Goal: Use online tool/utility: Utilize a website feature to perform a specific function

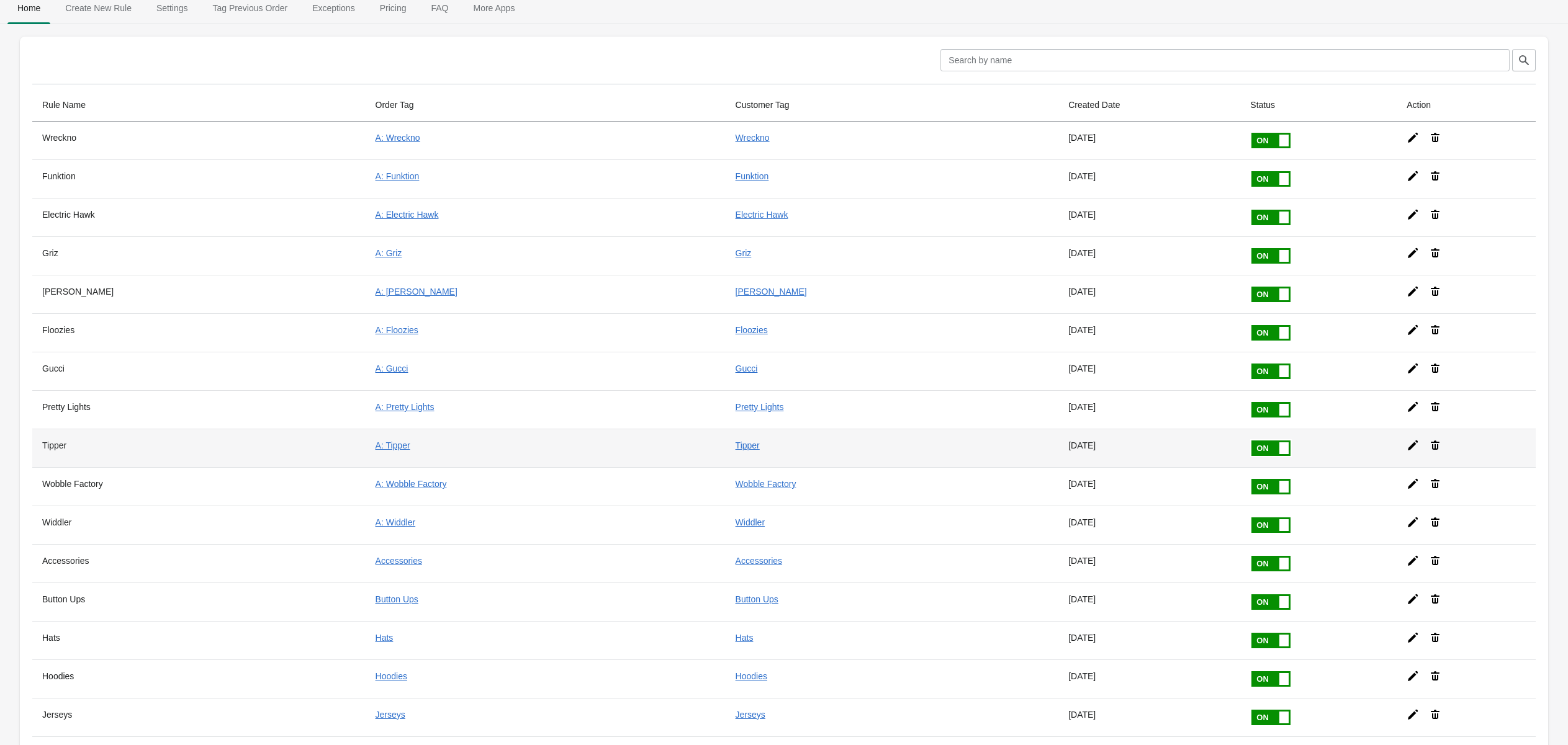
scroll to position [11, 0]
click at [1408, 439] on icon at bounding box center [1413, 444] width 10 height 10
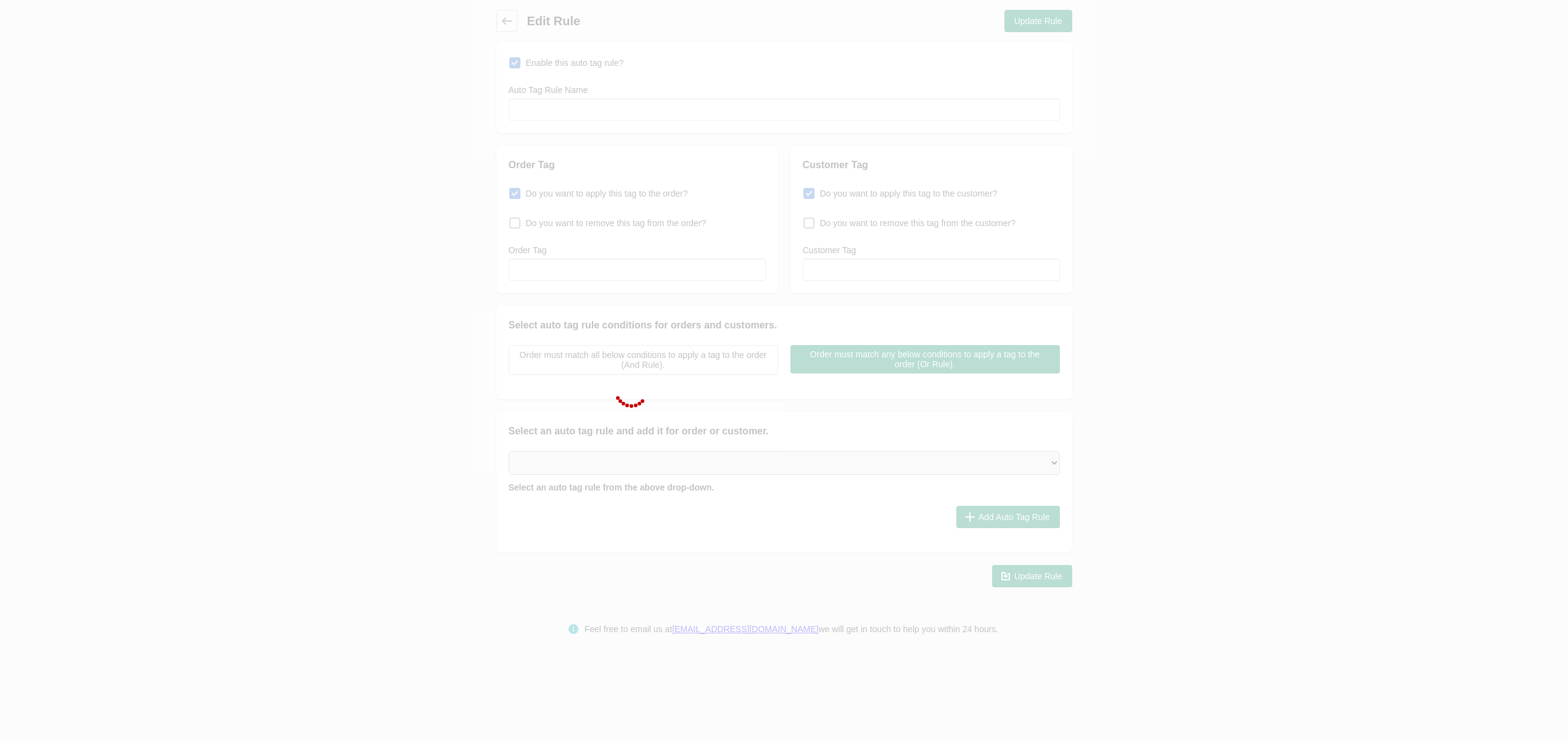
type input "Tipper"
checkbox input "true"
type input "A: Tipper"
checkbox input "true"
type input "Tipper"
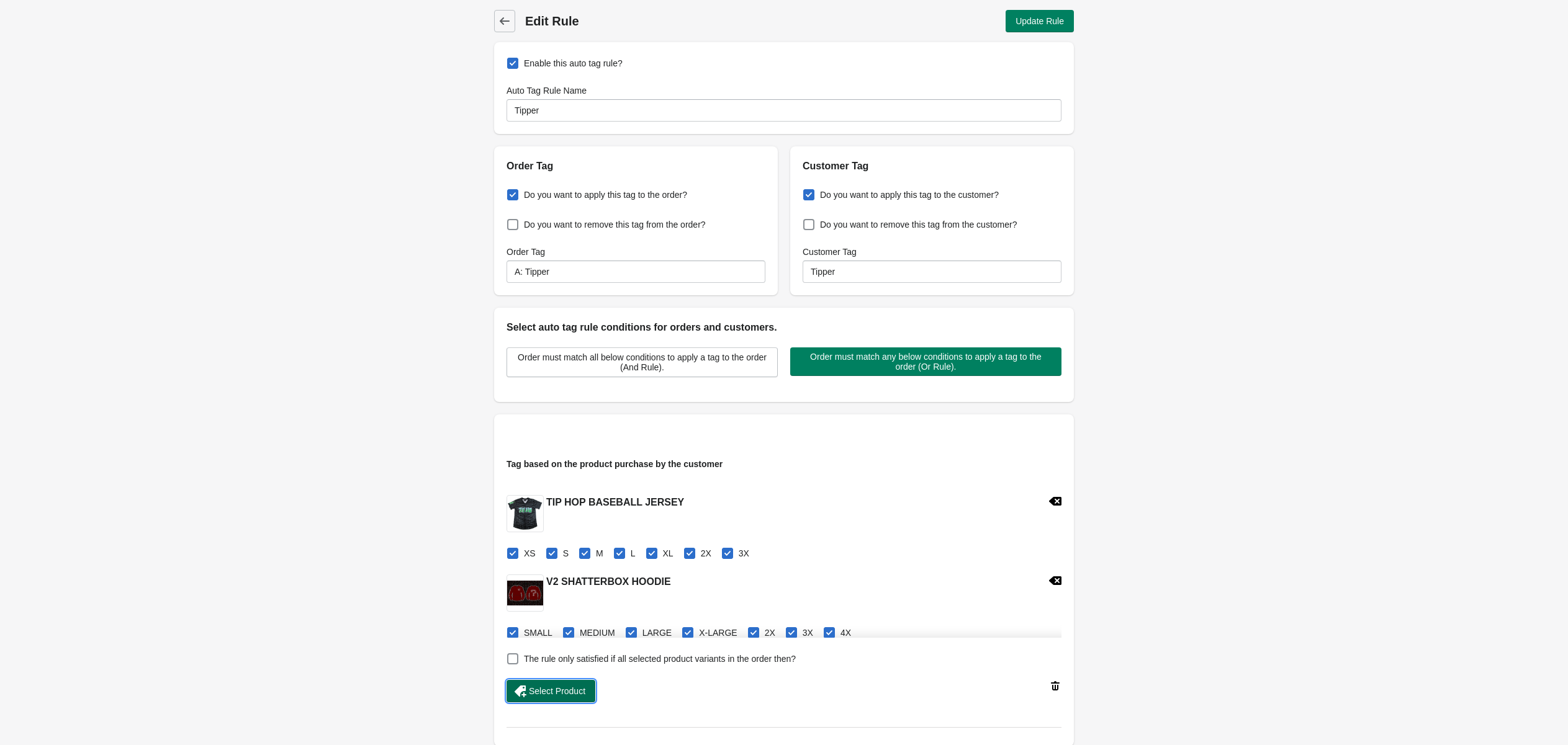
click at [563, 696] on span "Select Product" at bounding box center [550, 691] width 69 height 12
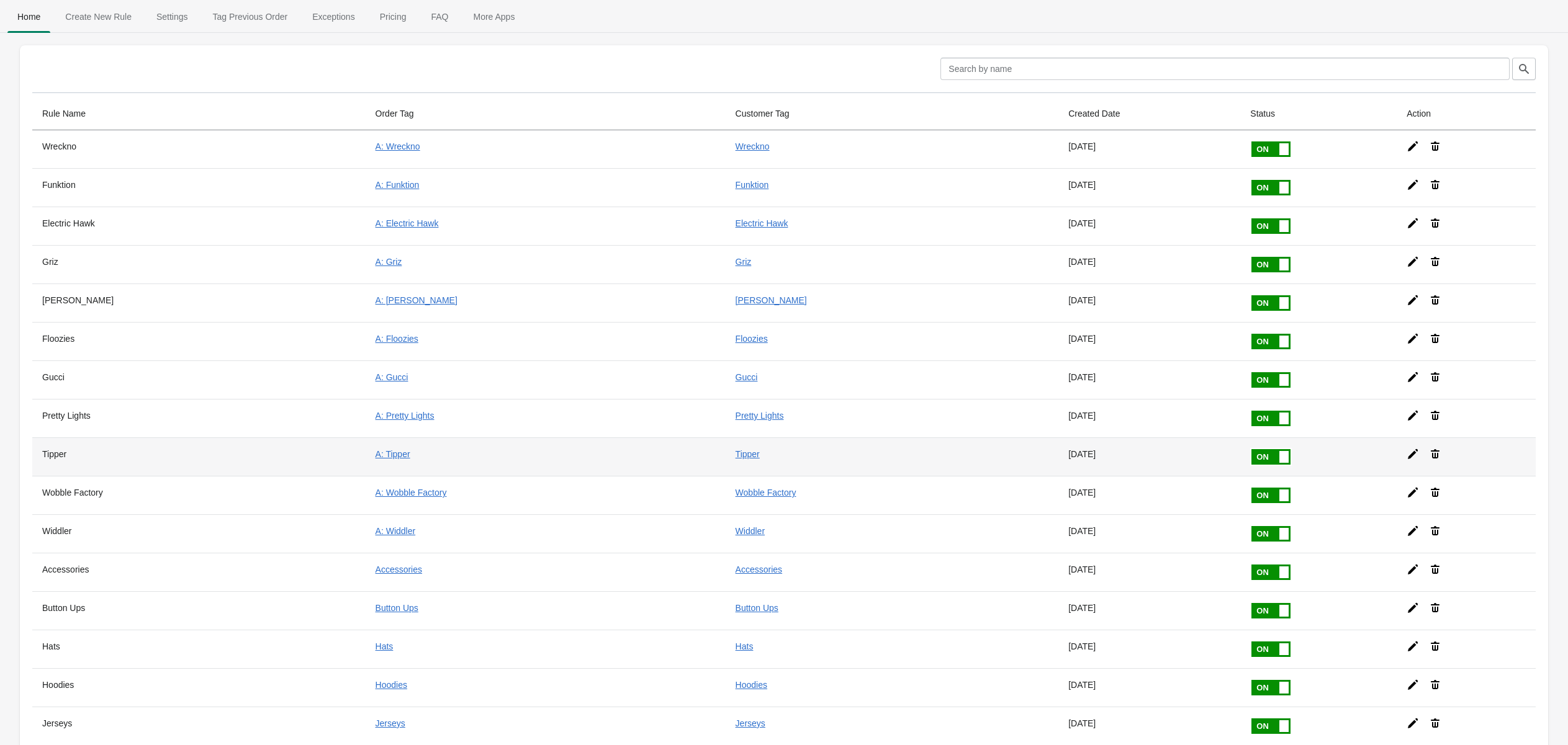
click at [1408, 449] on icon at bounding box center [1413, 454] width 10 height 10
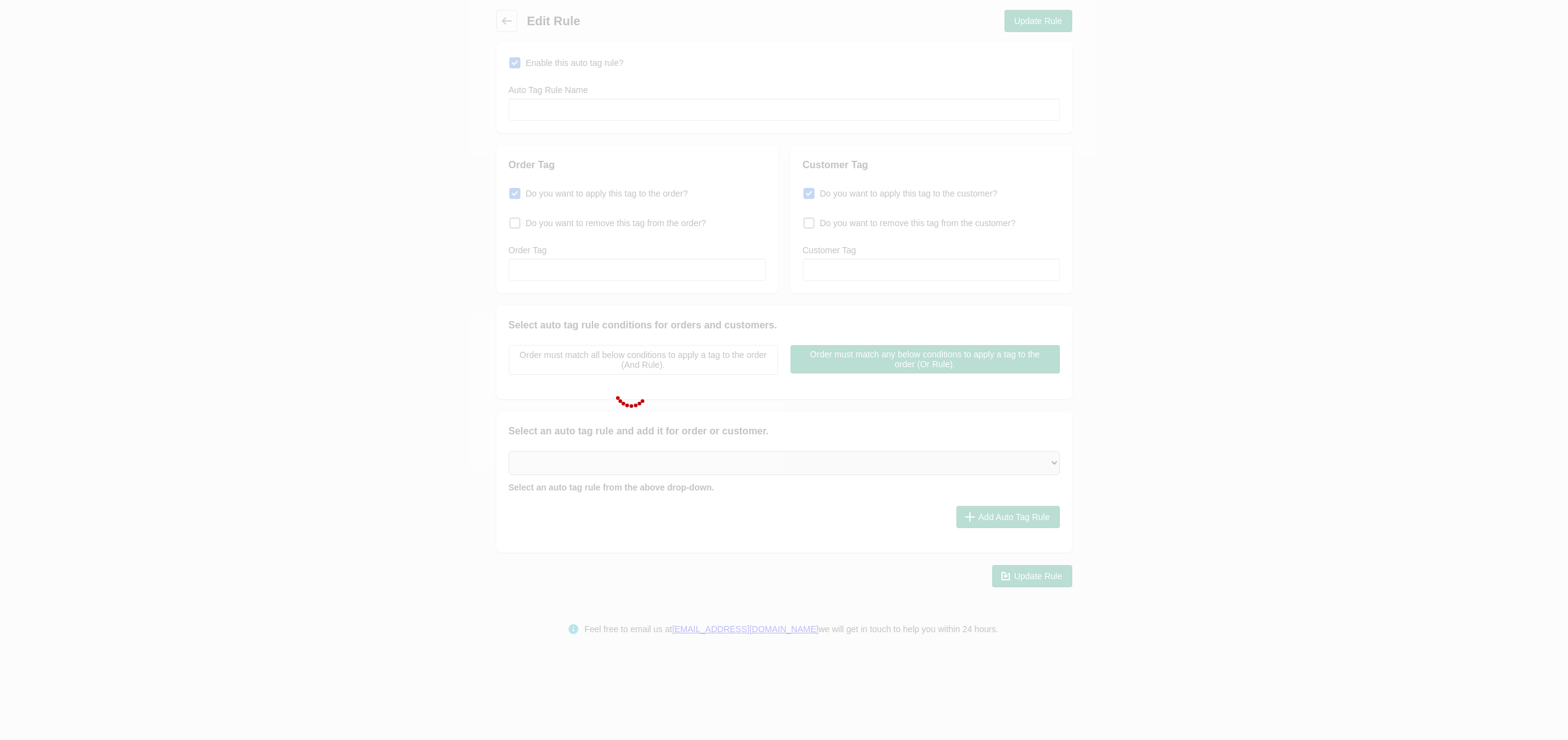
type input "Tipper"
checkbox input "true"
type input "A: Tipper"
checkbox input "true"
type input "Tipper"
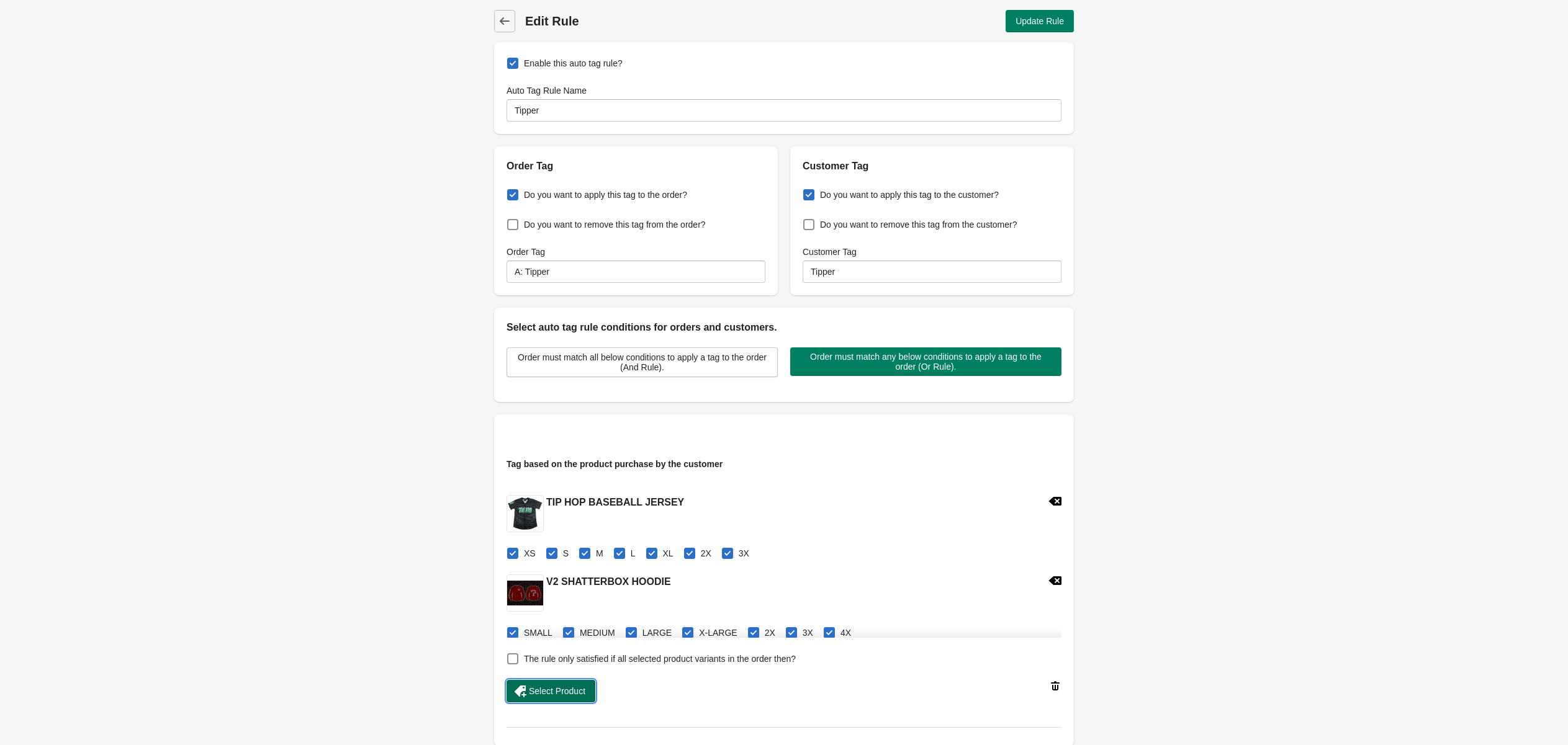
click at [537, 694] on span "Select Product" at bounding box center [557, 691] width 56 height 10
click at [558, 691] on span "Select Product" at bounding box center [557, 691] width 56 height 10
click at [1044, 16] on span "Update Rule" at bounding box center [1039, 21] width 48 height 10
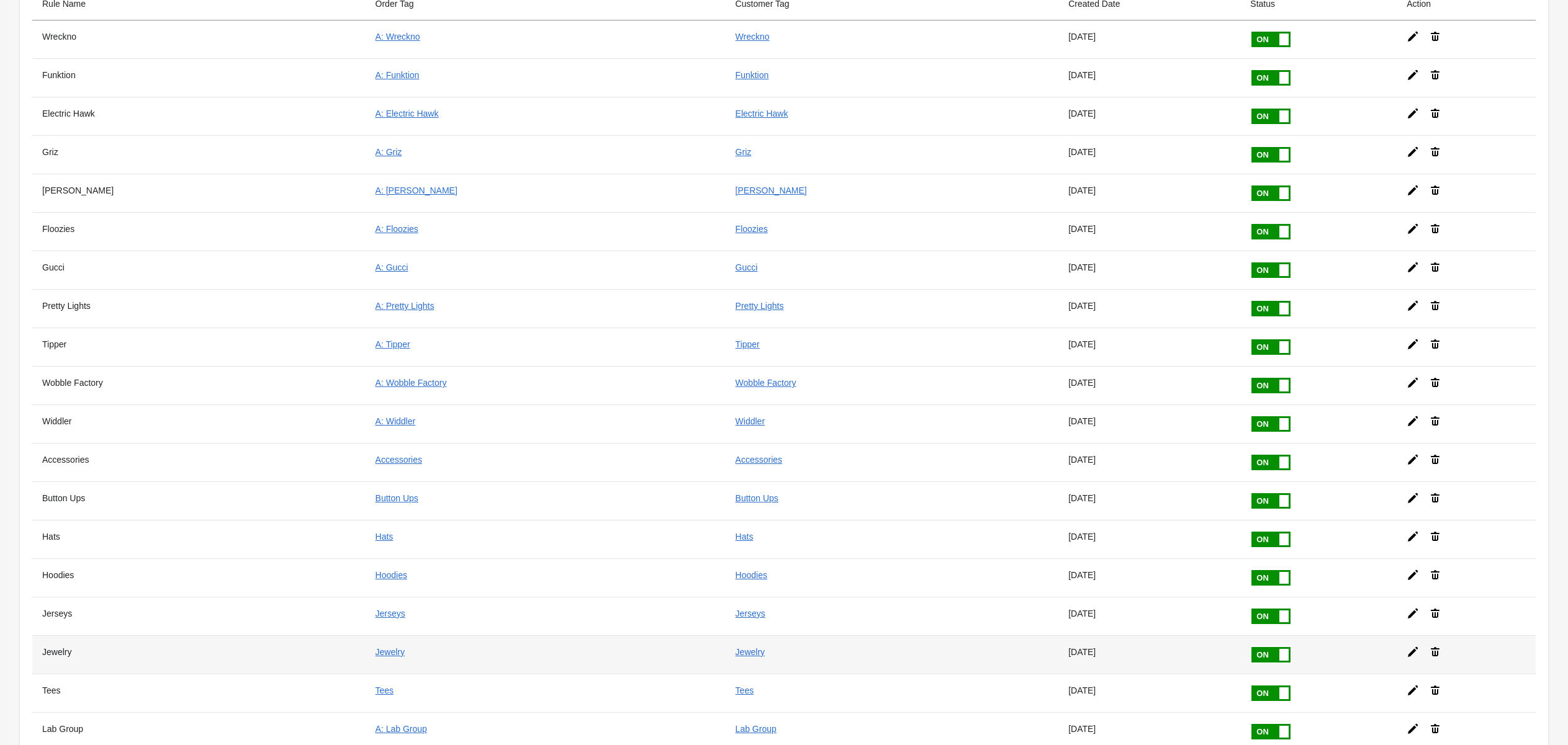
scroll to position [143, 0]
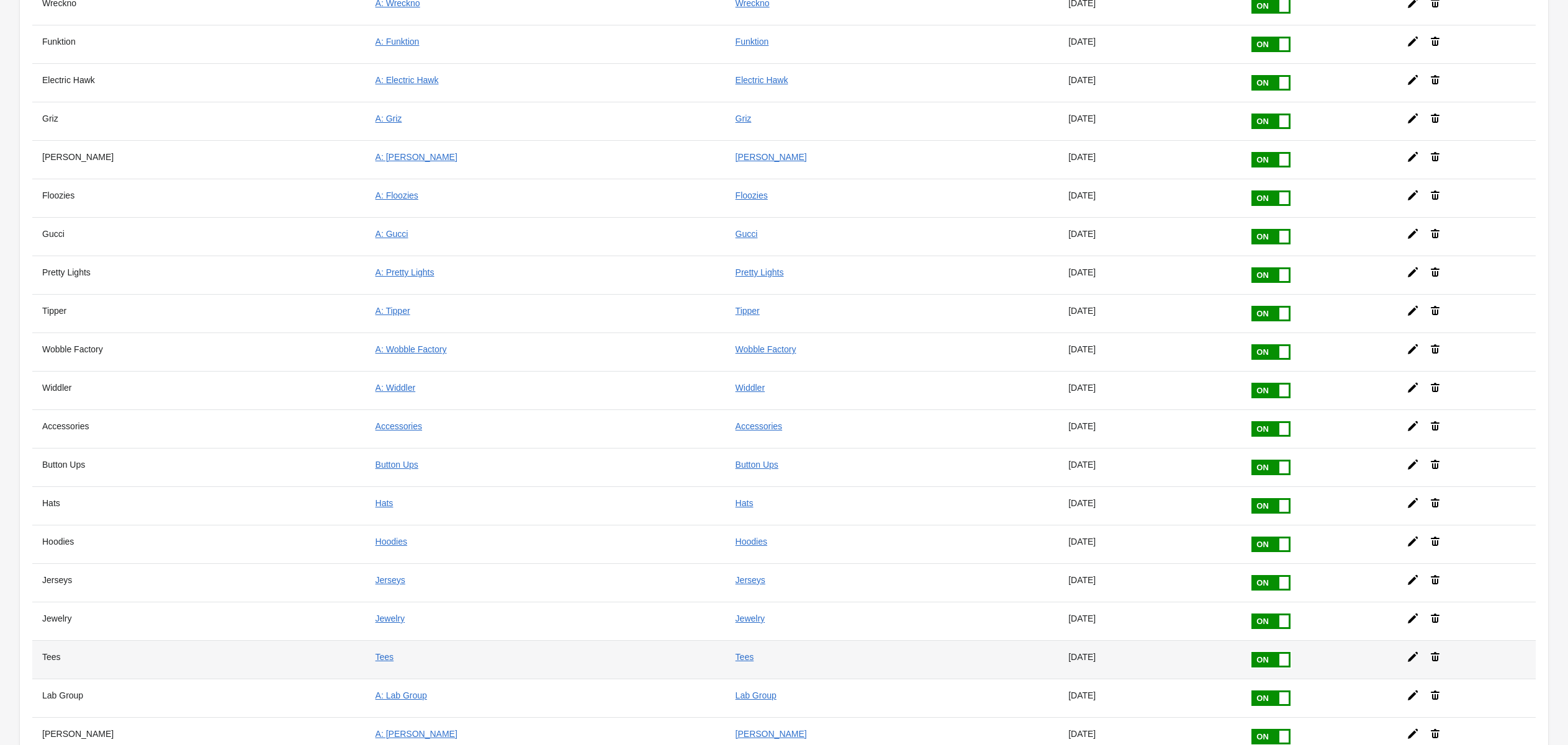
click at [1406, 651] on icon at bounding box center [1412, 657] width 12 height 12
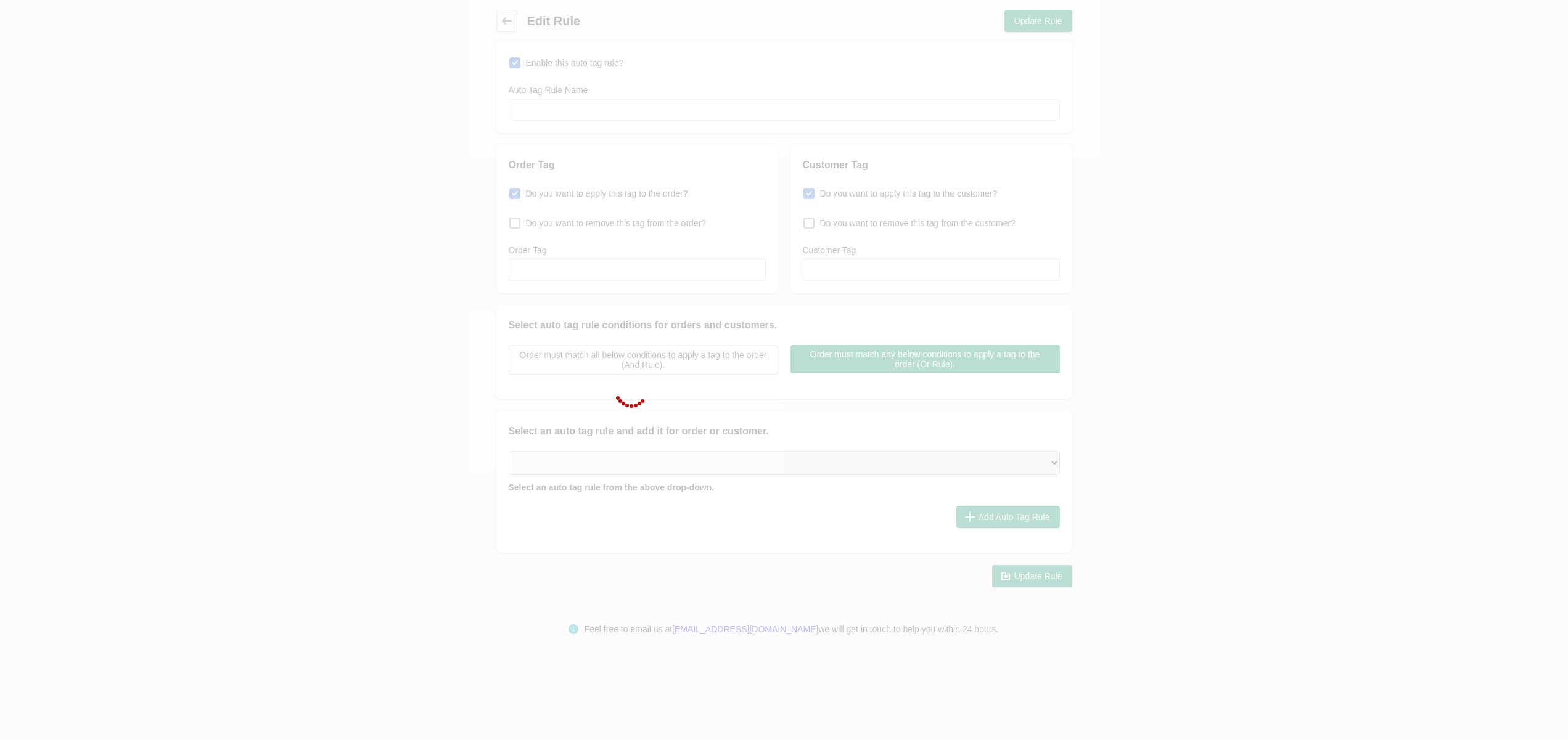
type input "Tees"
checkbox input "true"
type input "Tees"
checkbox input "true"
type input "Tees"
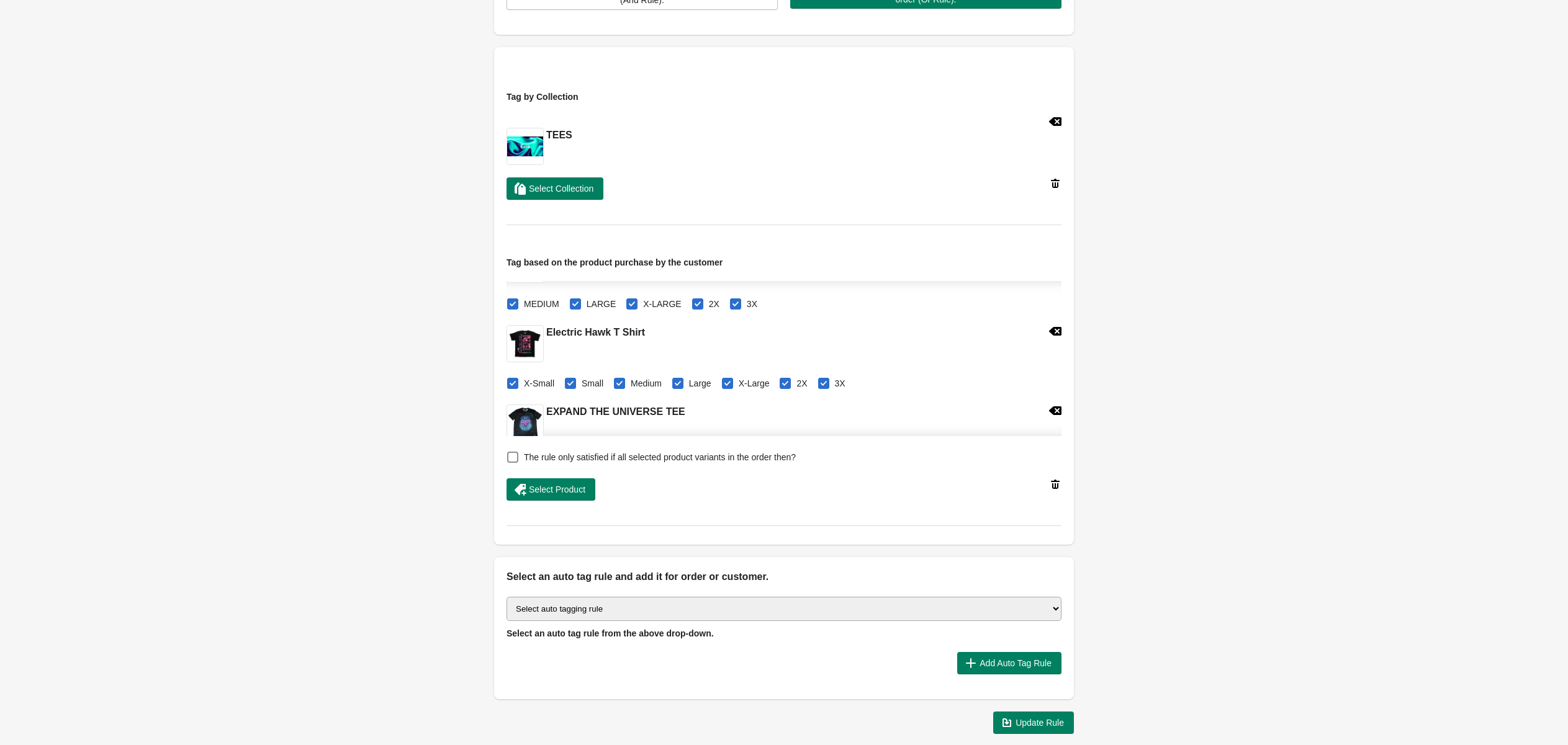
scroll to position [425, 0]
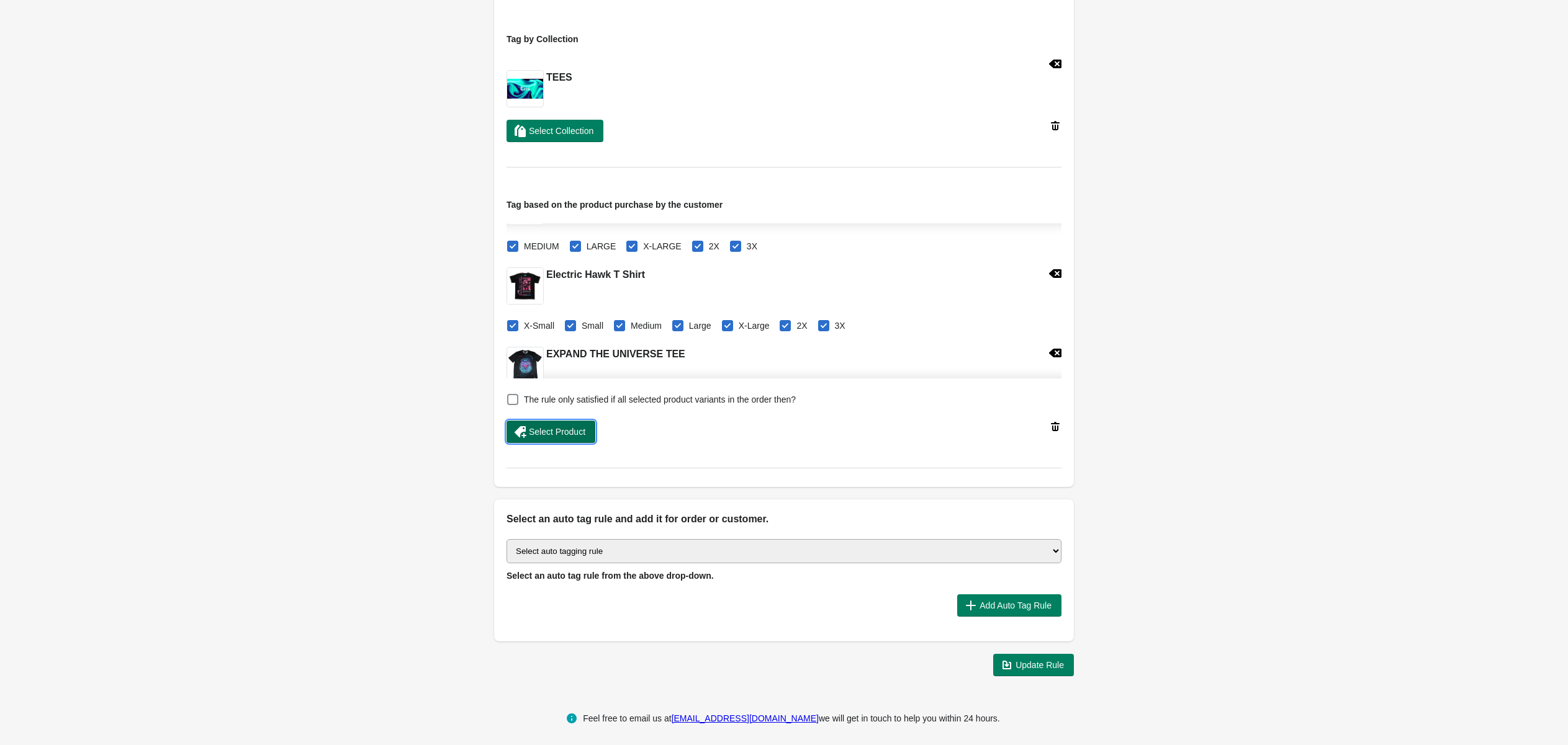
click at [547, 421] on button "Select Product" at bounding box center [550, 432] width 89 height 22
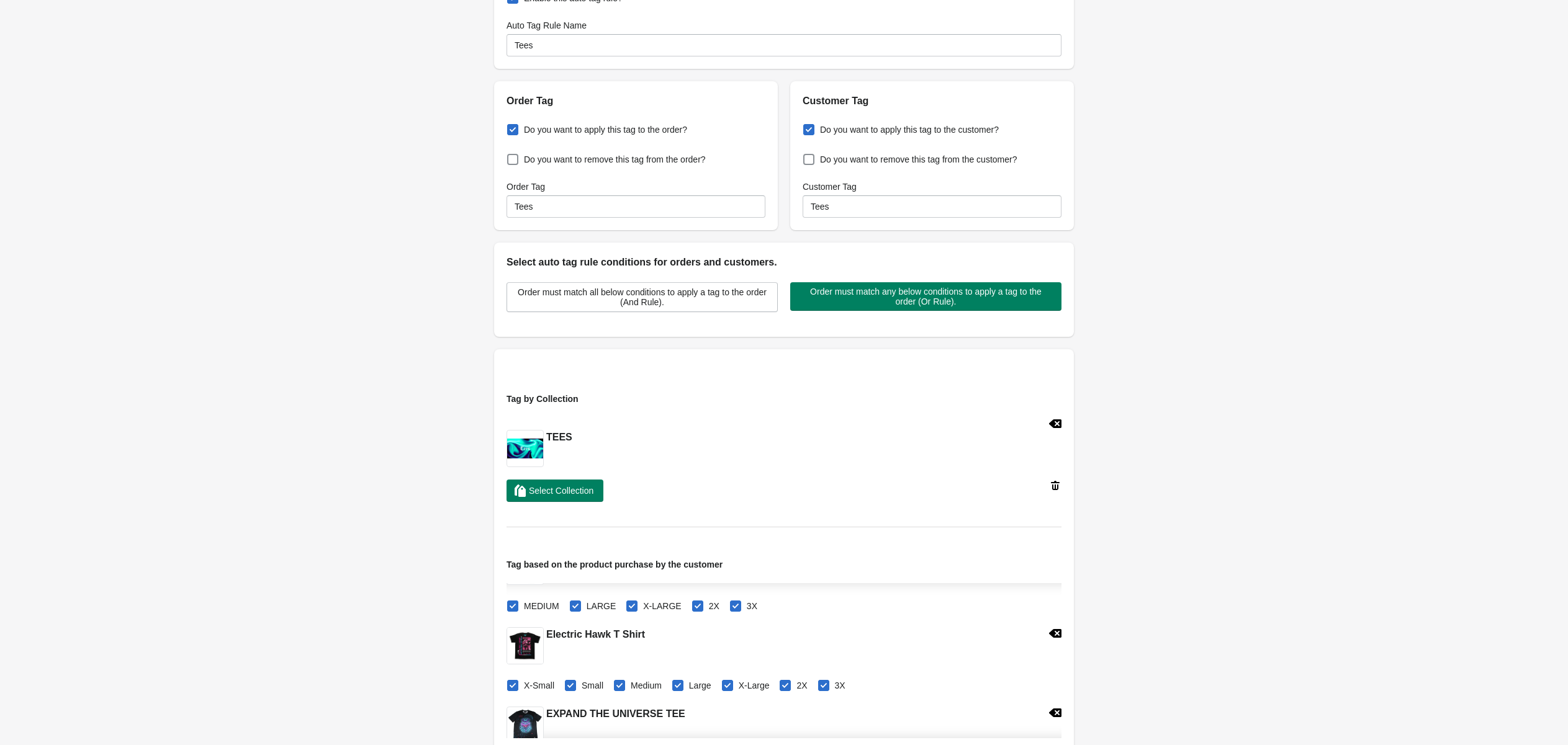
scroll to position [0, 0]
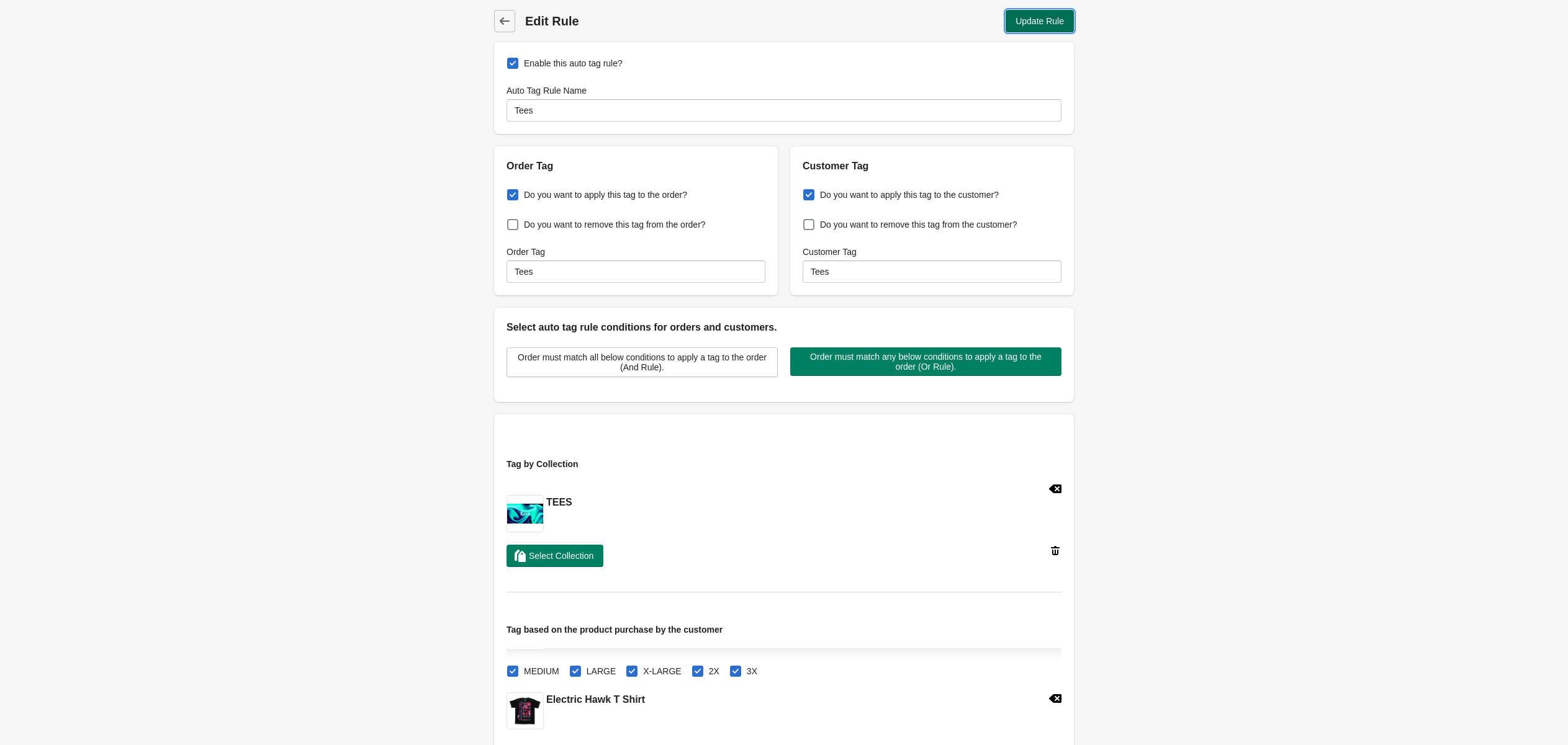
click at [1046, 12] on button "Update Rule" at bounding box center [1039, 21] width 68 height 22
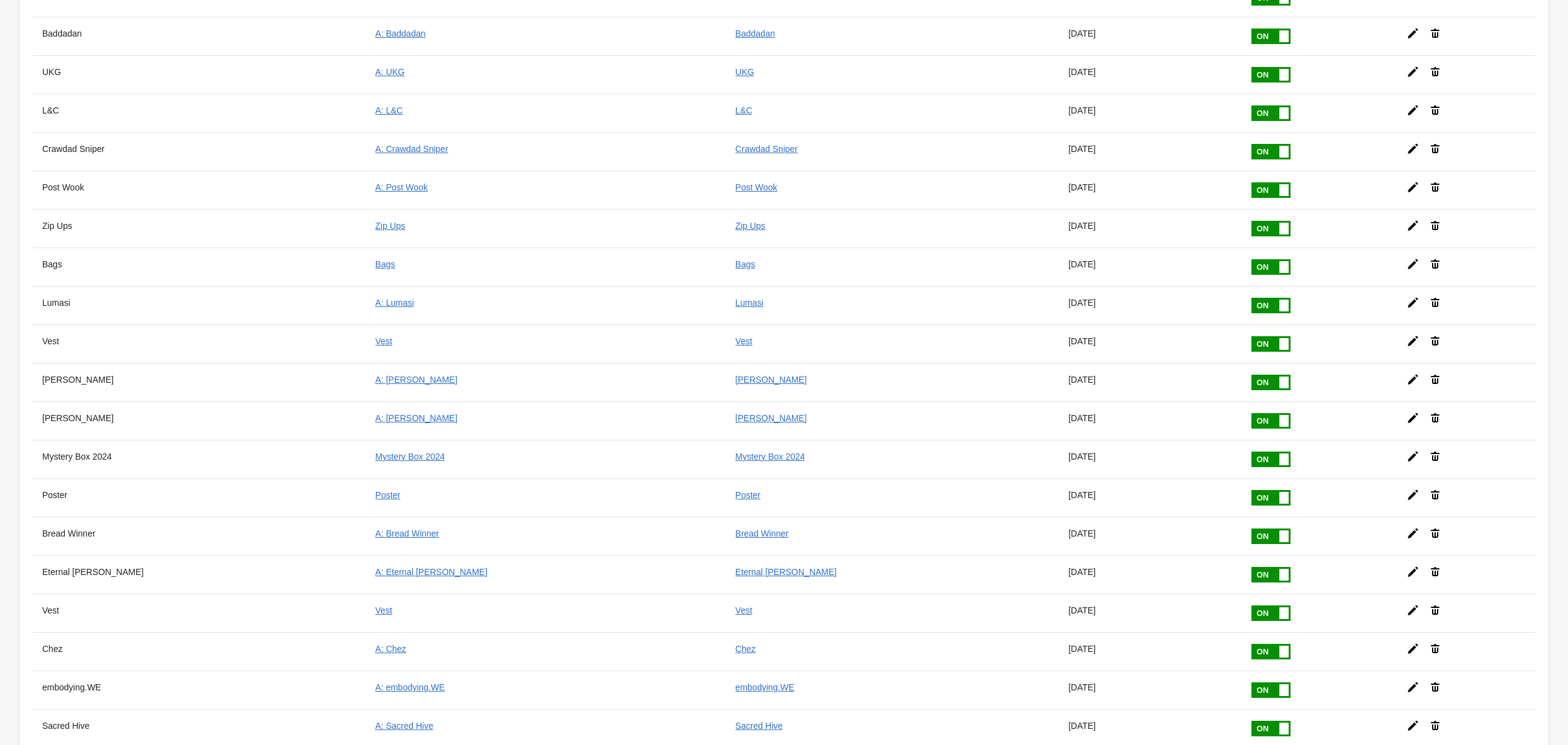
scroll to position [2502, 0]
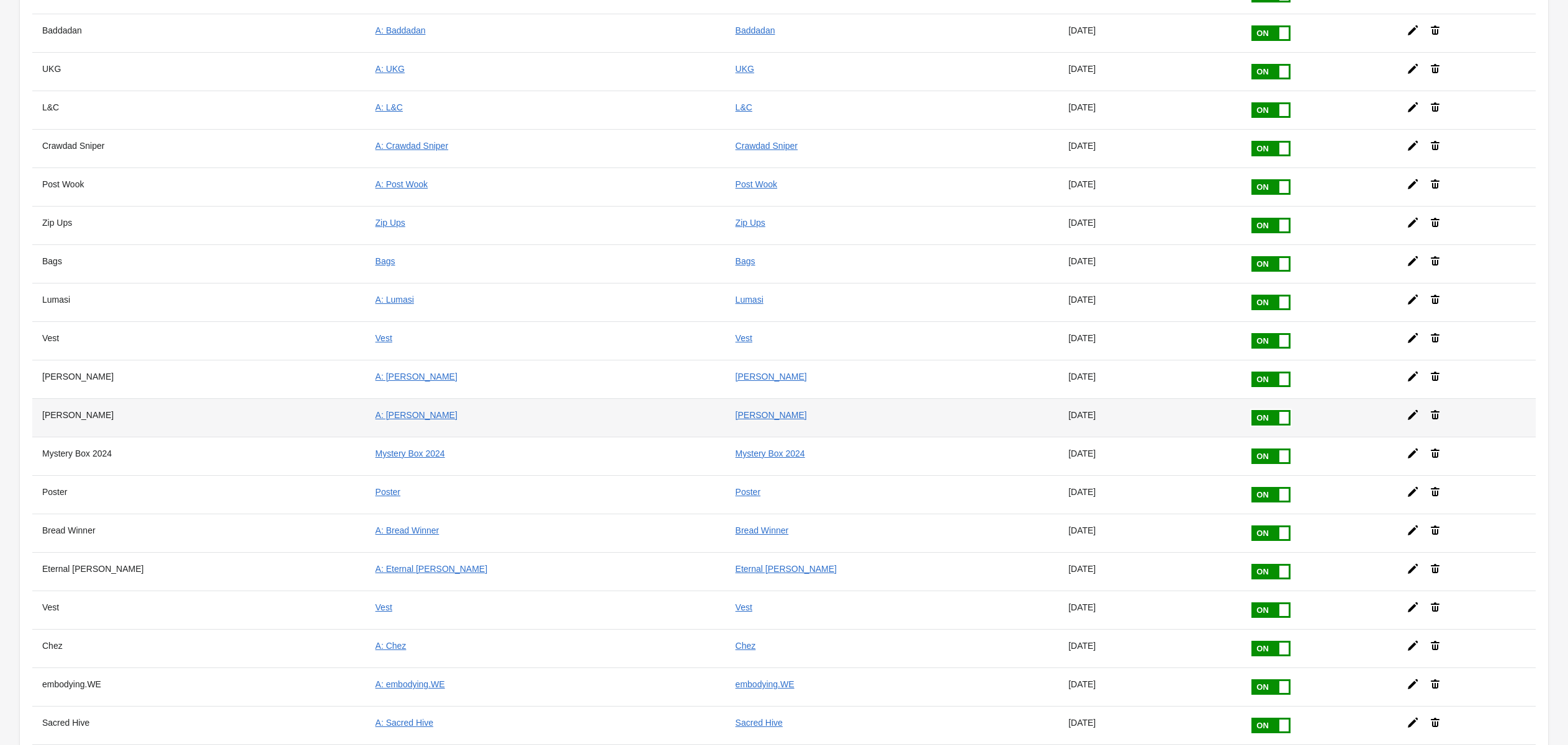
click at [1408, 410] on icon at bounding box center [1413, 415] width 10 height 10
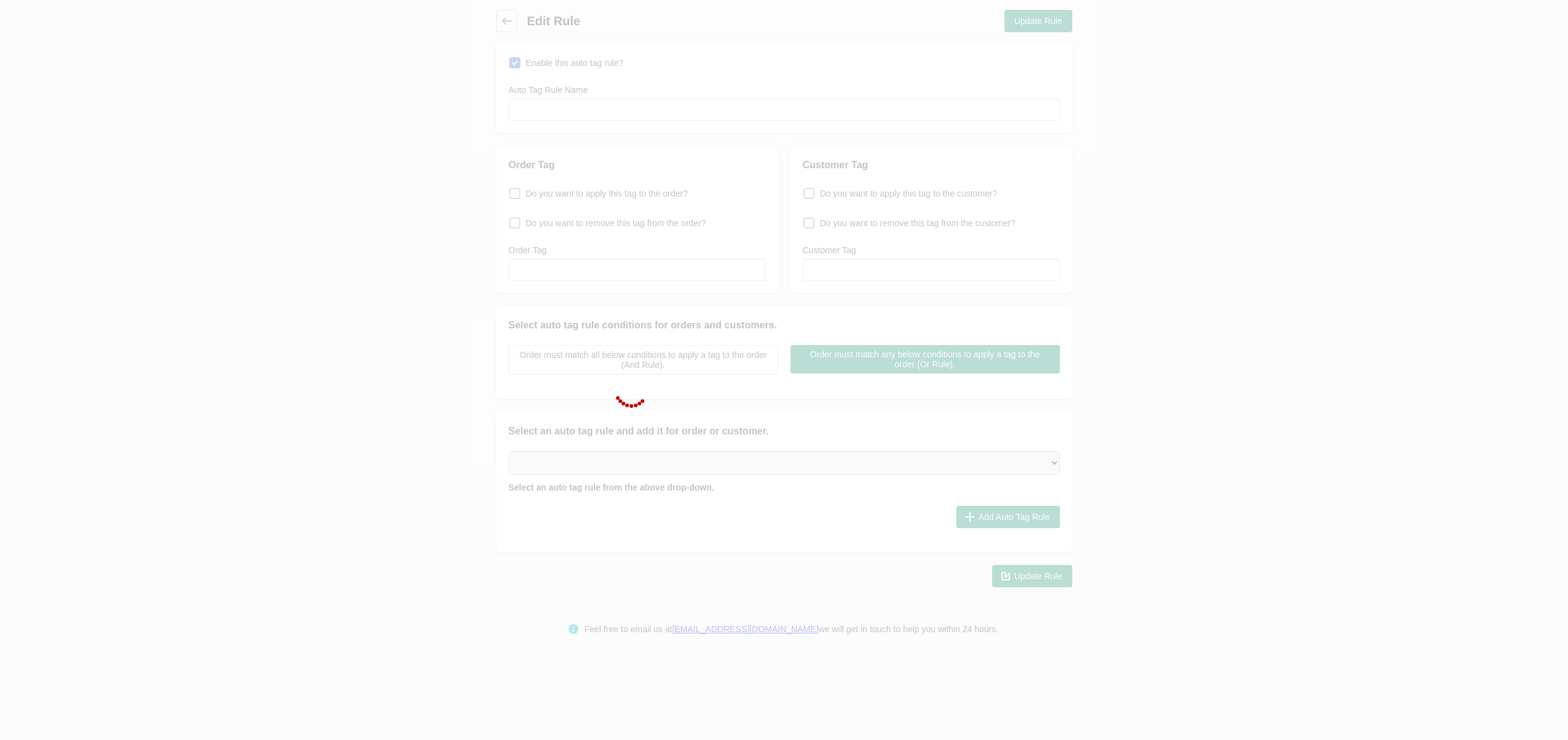
type input "[PERSON_NAME]"
checkbox input "true"
type input "A: [PERSON_NAME]"
checkbox input "true"
type input "[PERSON_NAME]"
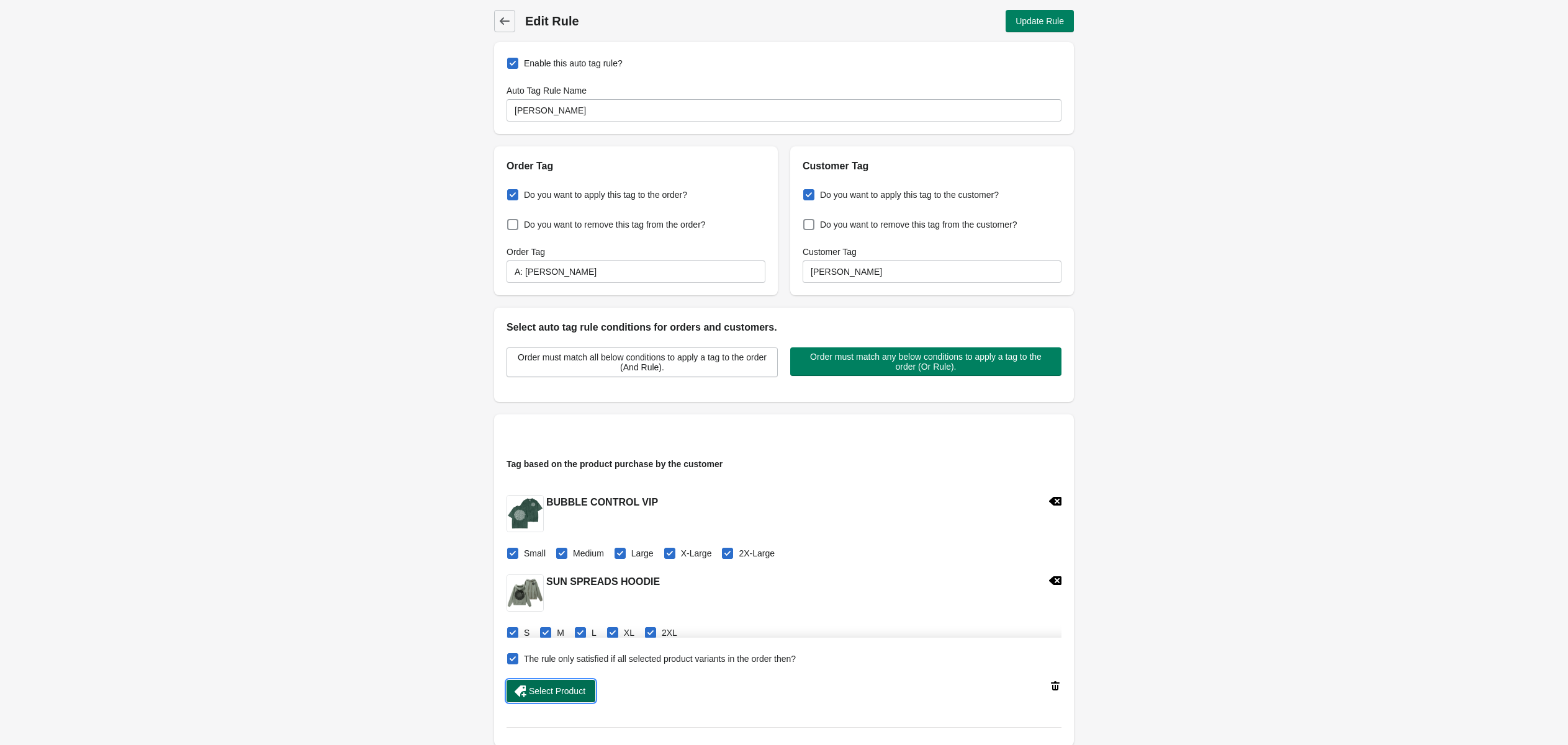
click at [559, 688] on span "Select Product" at bounding box center [557, 691] width 56 height 10
click at [1035, 18] on span "Update Rule" at bounding box center [1039, 21] width 48 height 10
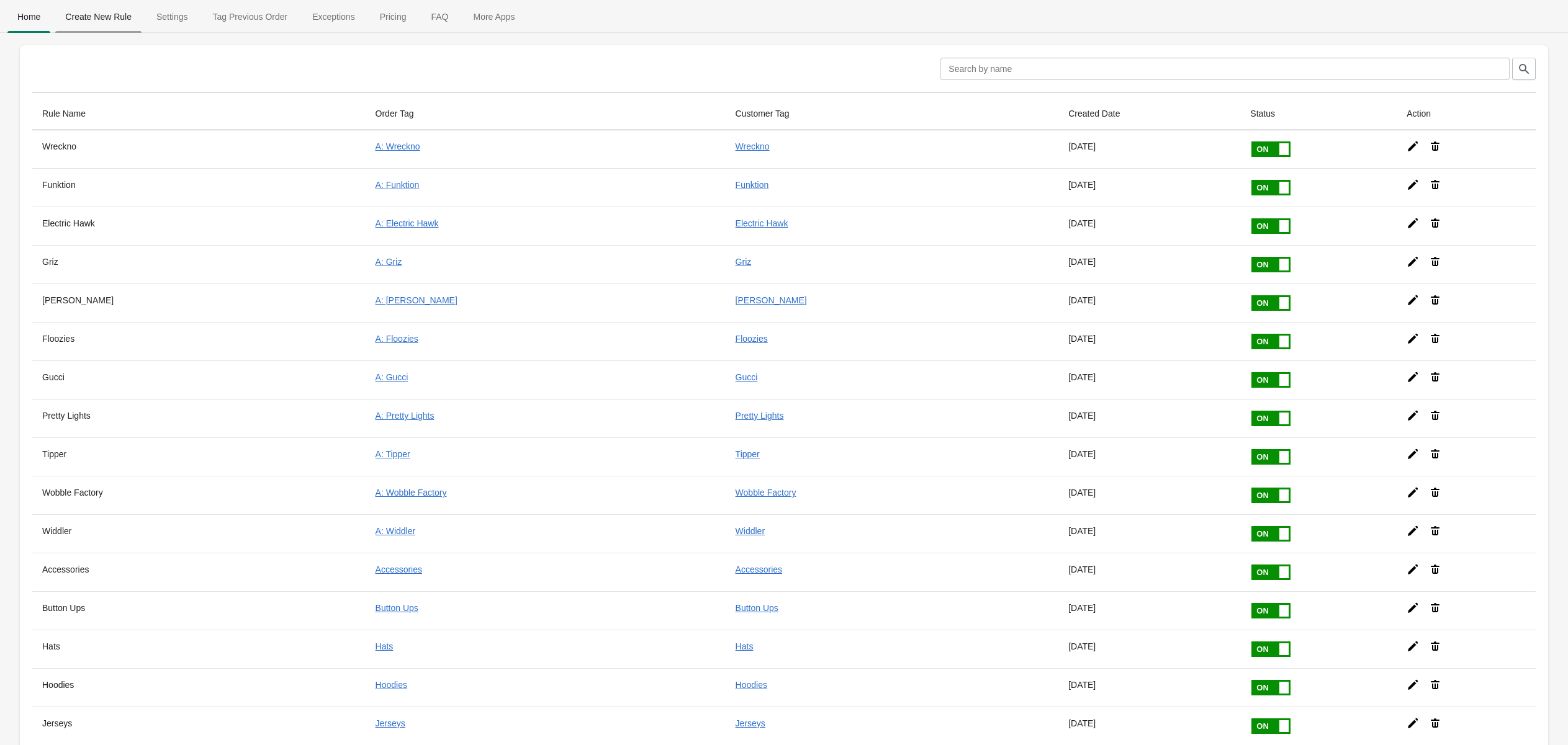
click at [111, 11] on span "Create New Rule" at bounding box center [98, 17] width 86 height 22
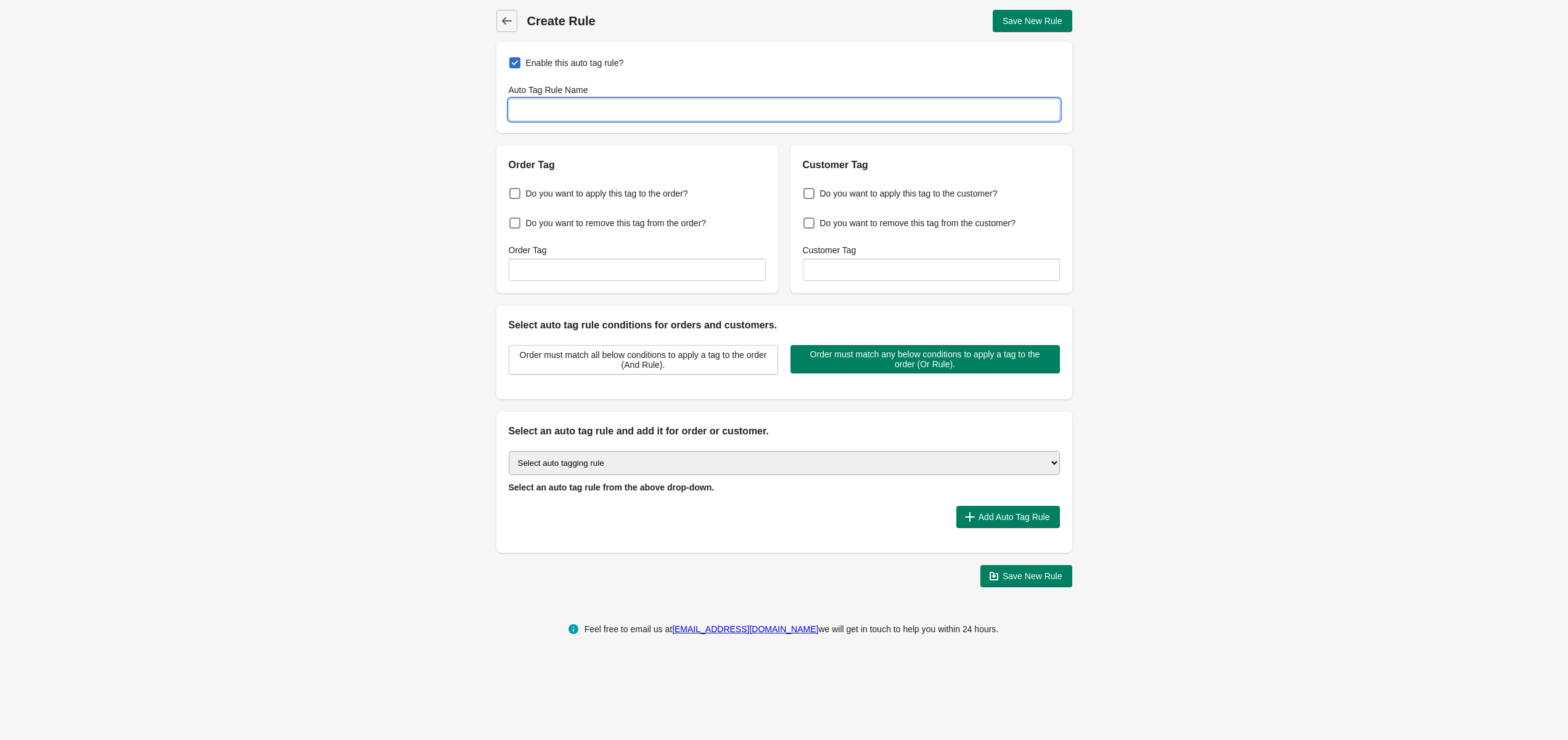
click at [596, 100] on input "Auto Tag Rule Name" at bounding box center [784, 109] width 551 height 22
type input "Jacket"
click at [513, 194] on span at bounding box center [515, 193] width 11 height 11
click at [513, 191] on input "Do you want to apply this tag to the order?" at bounding box center [512, 190] width 1 height 1
checkbox input "true"
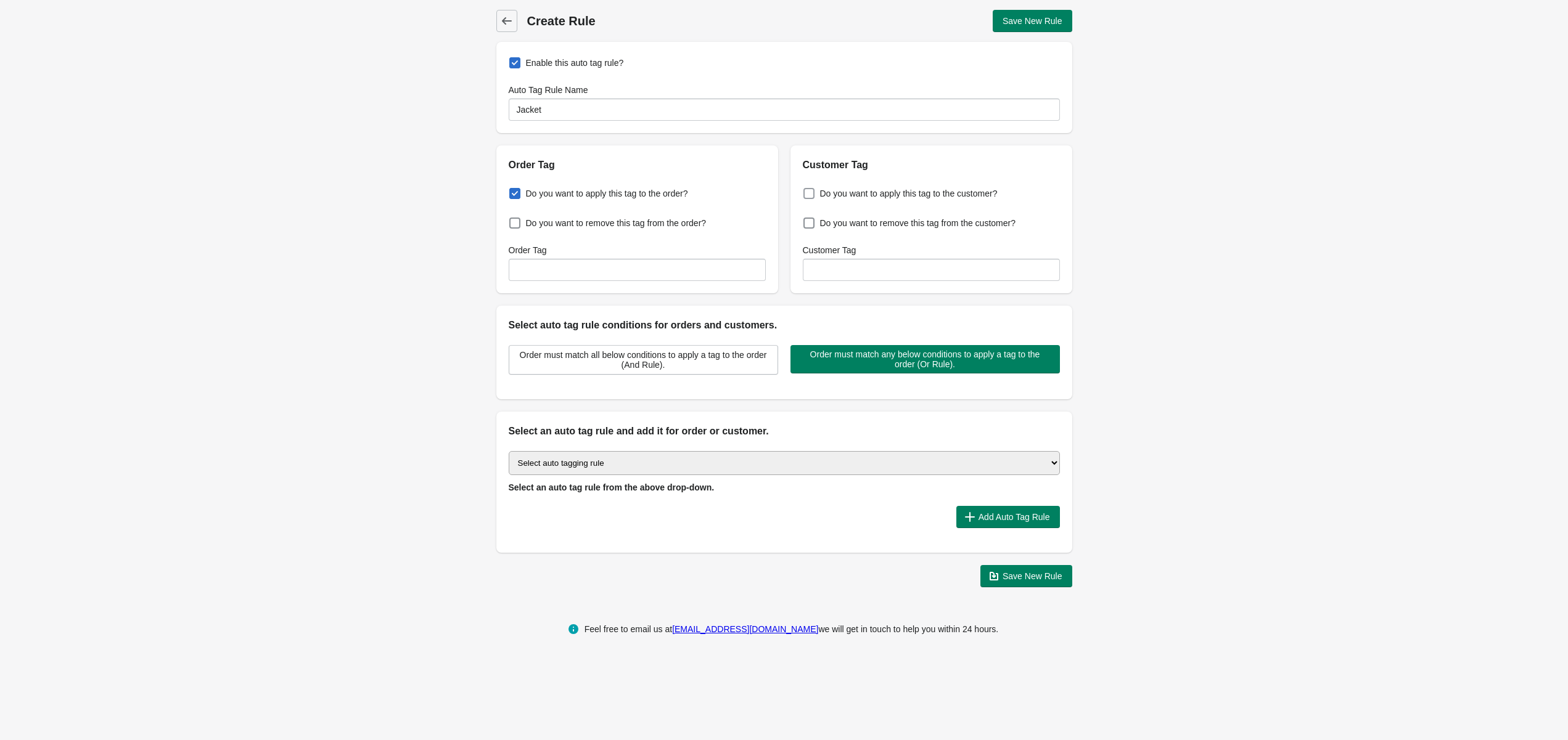
click at [810, 194] on span at bounding box center [809, 193] width 11 height 11
click at [807, 191] on input "Do you want to apply this tag to the customer?" at bounding box center [806, 190] width 1 height 1
checkbox input "true"
click at [614, 275] on input "Order Tag" at bounding box center [637, 270] width 257 height 22
type input "Jacket"
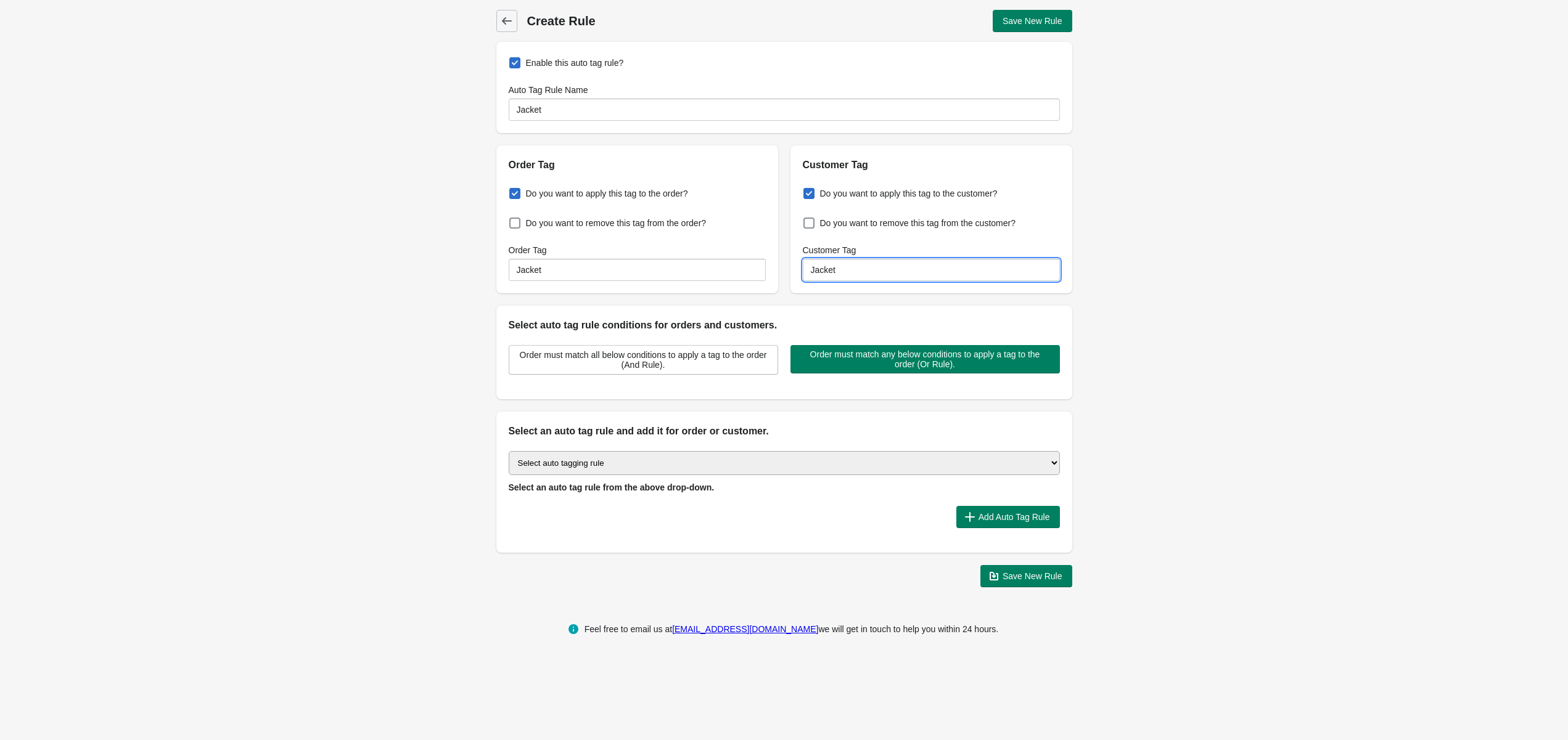
type input "Jacket"
click at [677, 464] on select "Select auto tagging rule Tag by order amount Tag based on the order count (Volu…" at bounding box center [784, 463] width 551 height 24
select select "1"
click at [509, 451] on select "Select auto tagging rule Tag by order amount Tag based on the order count (Volu…" at bounding box center [784, 463] width 551 height 24
click at [1016, 514] on span "Add Auto Tag Rule" at bounding box center [1015, 518] width 72 height 10
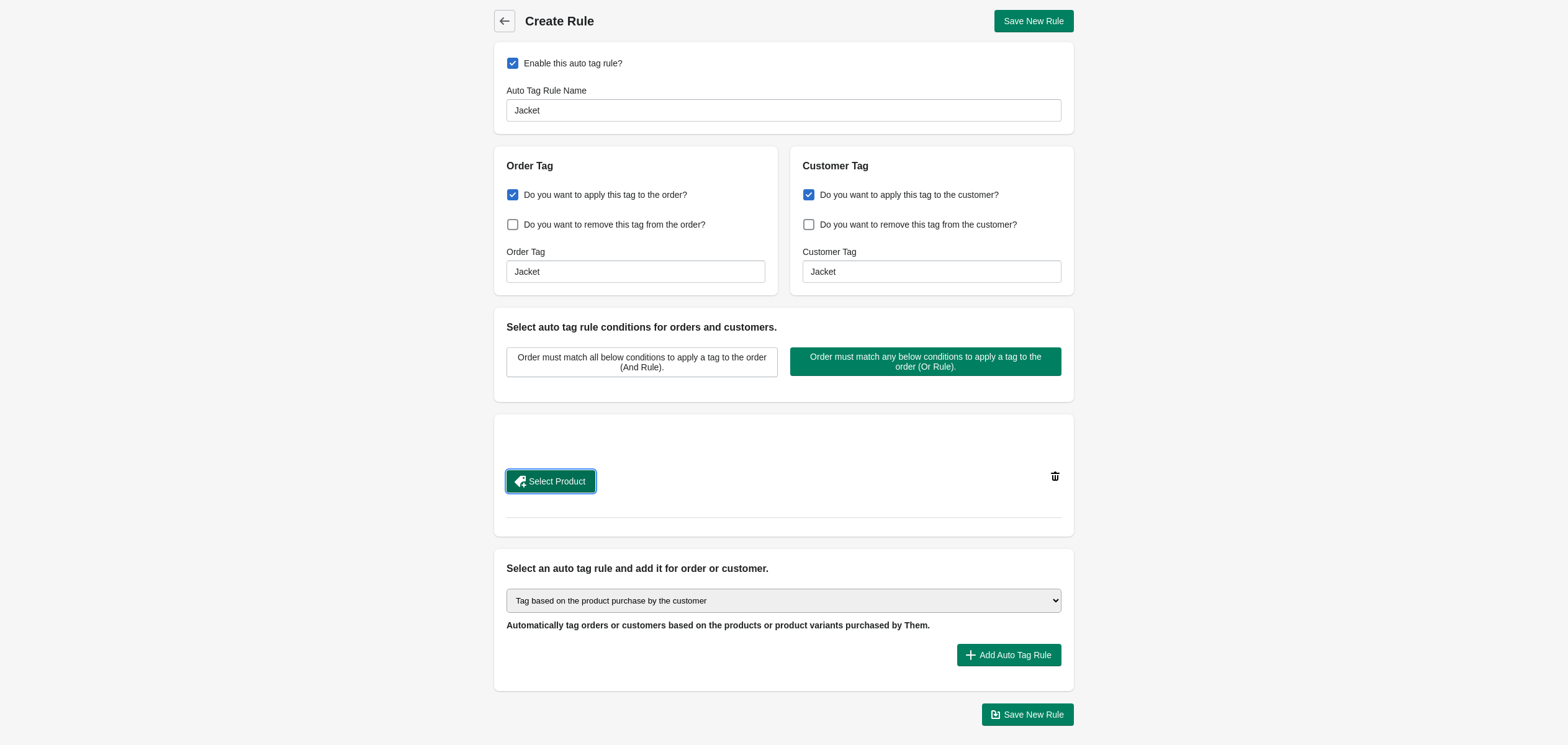
click at [549, 480] on span "Select Product" at bounding box center [557, 482] width 56 height 10
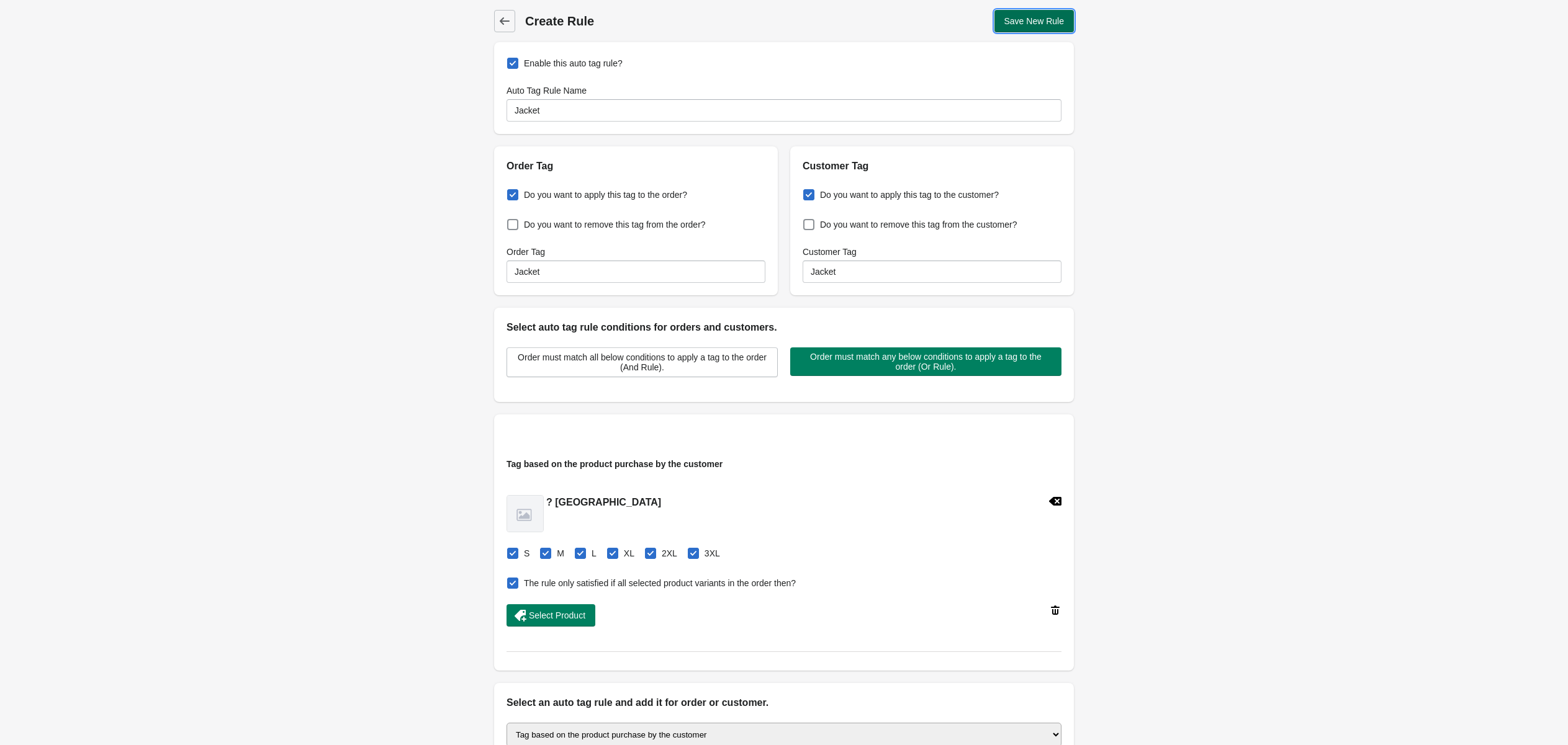
click at [1052, 25] on span "Save New Rule" at bounding box center [1034, 21] width 60 height 10
